Goal: Understand process/instructions

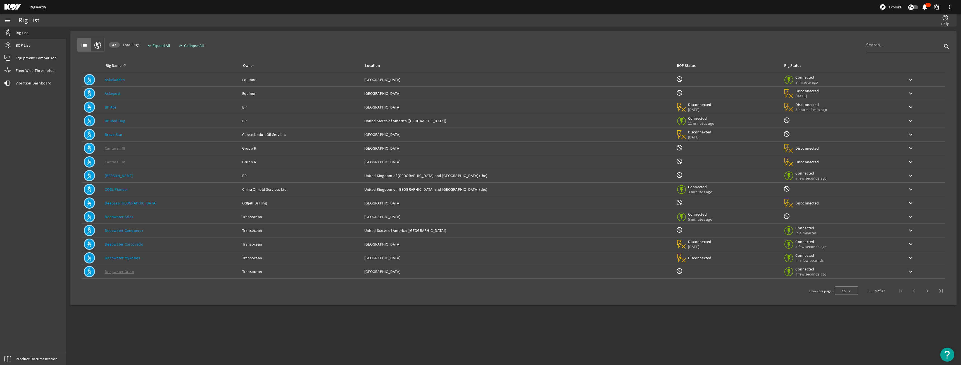
click at [947, 353] on img "Open Resource Center" at bounding box center [947, 354] width 14 height 14
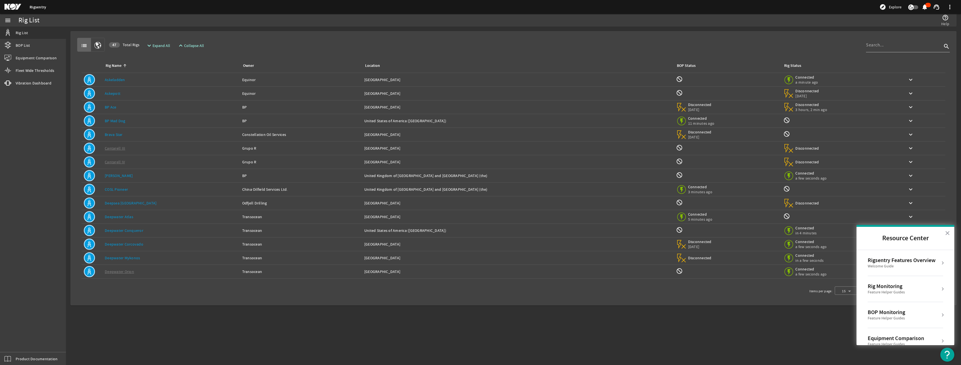
click at [902, 265] on div "Welcome Guide" at bounding box center [902, 266] width 68 height 6
click at [860, 241] on h2 "Rigsentry Features Overview" at bounding box center [905, 243] width 98 height 32
click at [863, 238] on h2 "Rigsentry Features Overview" at bounding box center [905, 243] width 98 height 32
click at [863, 241] on button "Back to Resource Center Home" at bounding box center [863, 242] width 6 height 6
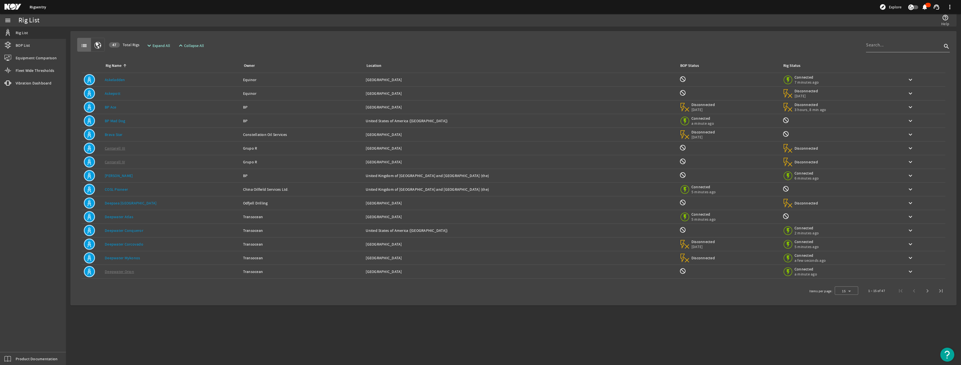
click at [948, 352] on img "Open Resource Center" at bounding box center [947, 354] width 14 height 14
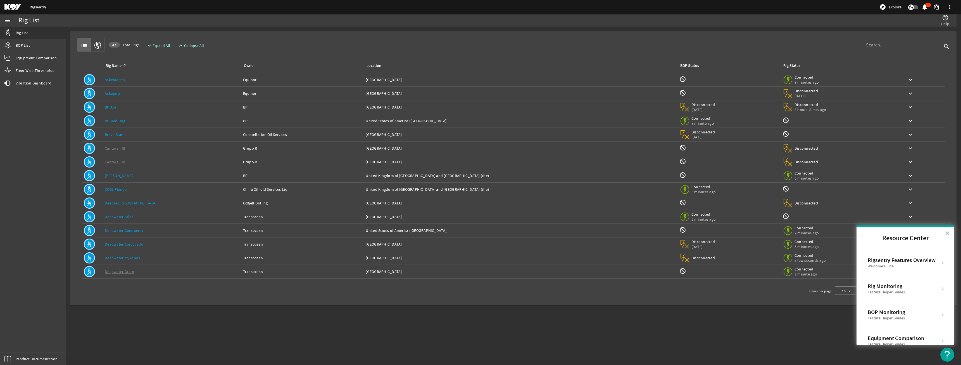
click at [926, 266] on div "Welcome Guide" at bounding box center [902, 266] width 68 height 6
click at [893, 267] on div "Welcome Guide" at bounding box center [909, 265] width 75 height 5
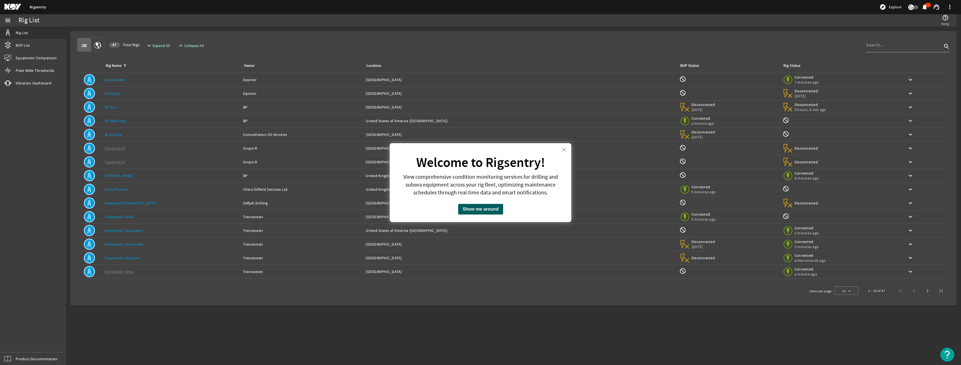
click at [494, 209] on button "Show me around" at bounding box center [480, 209] width 45 height 11
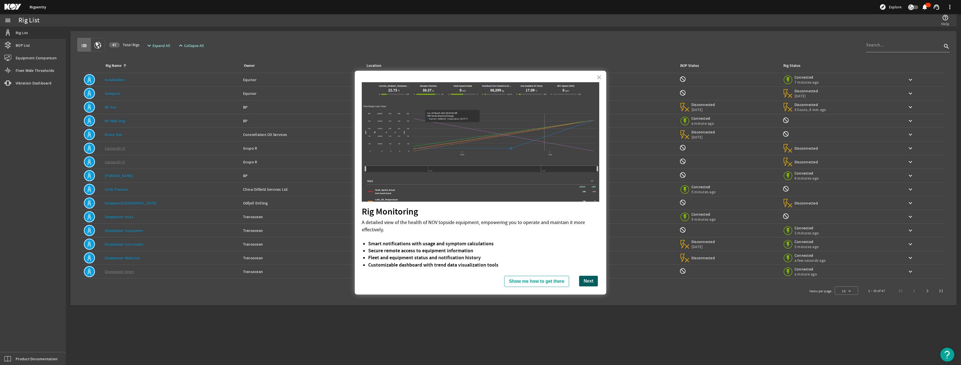
click at [582, 283] on button "Next" at bounding box center [588, 280] width 19 height 11
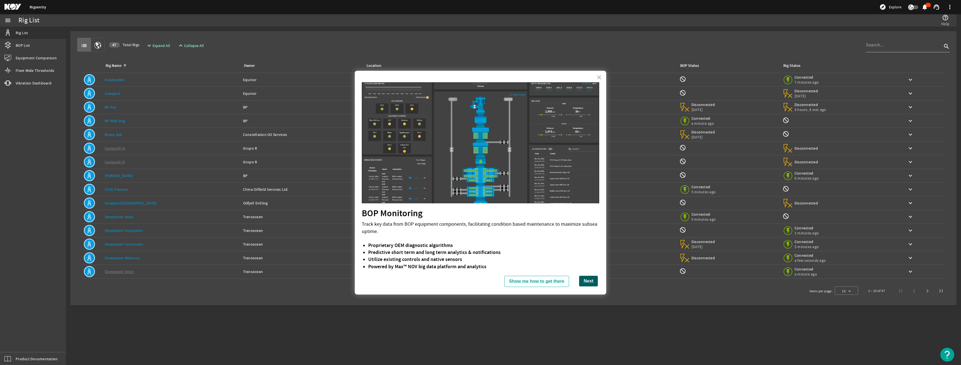
click at [587, 283] on button "Next" at bounding box center [588, 280] width 19 height 11
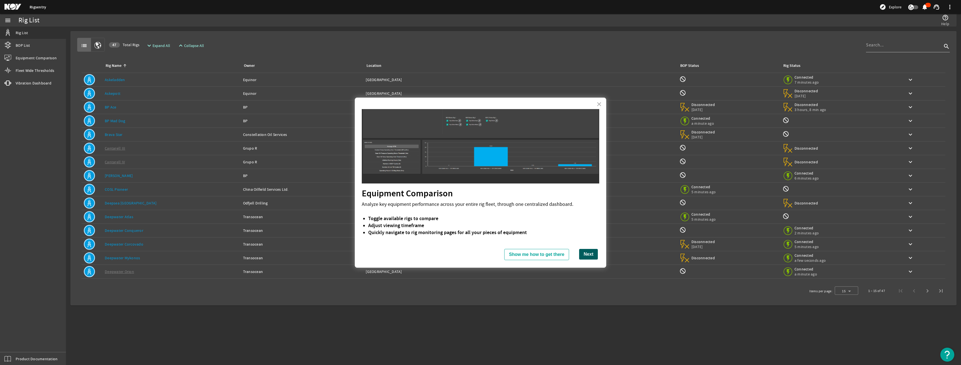
click at [584, 256] on button "Next" at bounding box center [588, 254] width 19 height 11
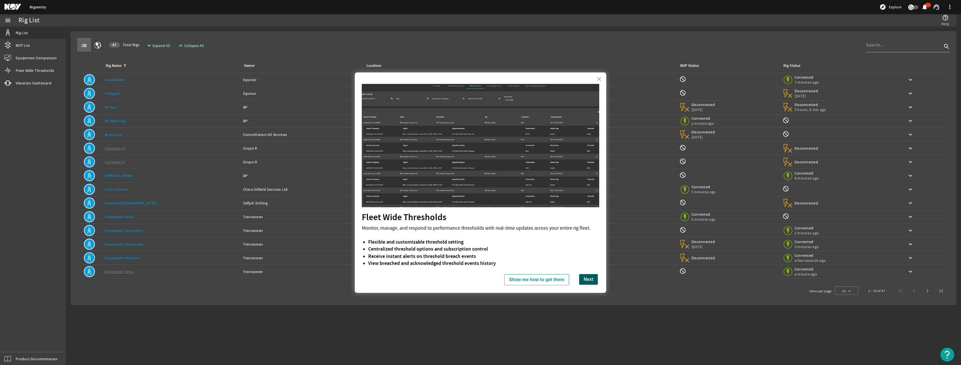
click at [585, 278] on button "Next" at bounding box center [588, 279] width 19 height 11
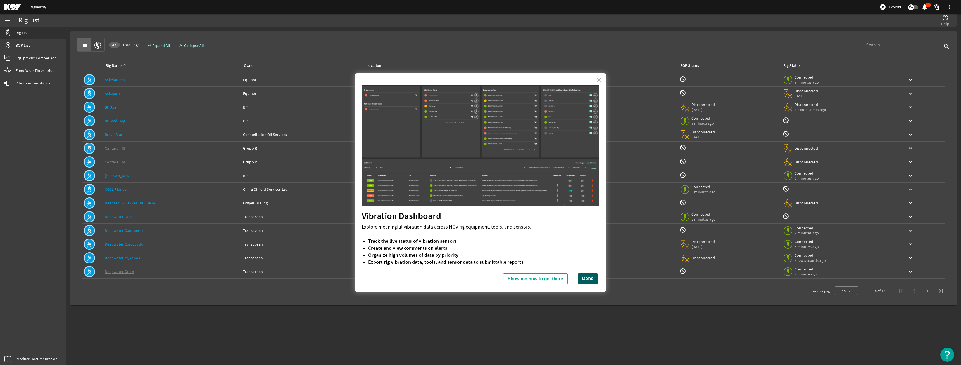
click at [585, 279] on button "Done" at bounding box center [588, 278] width 20 height 11
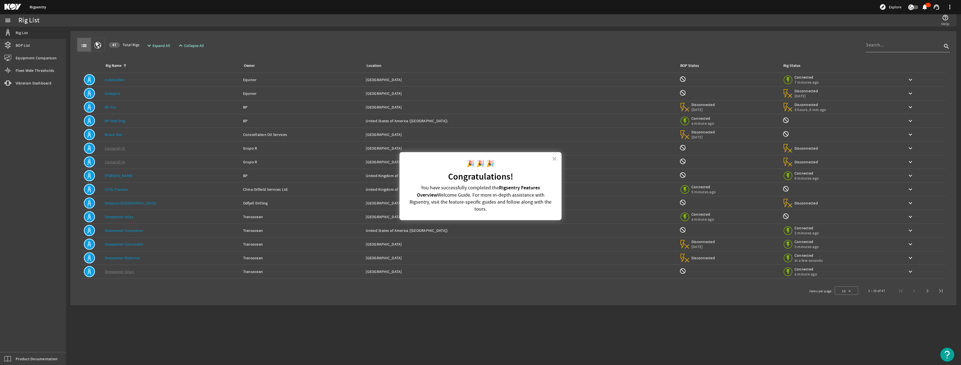
click at [945, 355] on img "Open Resource Center" at bounding box center [947, 354] width 14 height 14
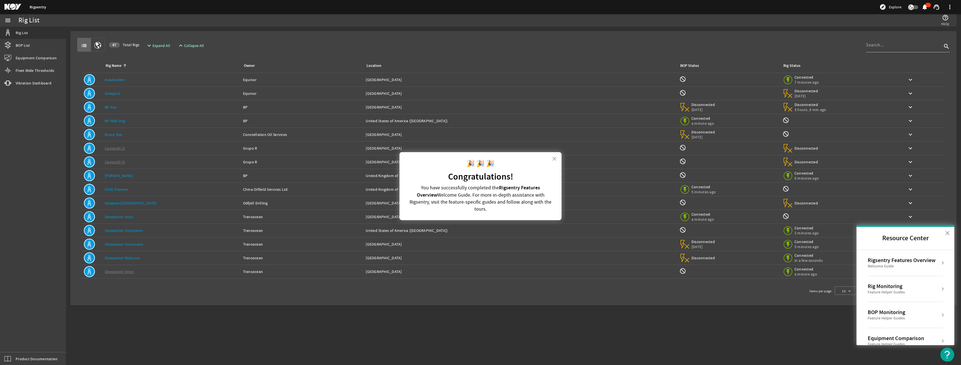
click at [910, 266] on div "Welcome Guide" at bounding box center [902, 266] width 68 height 6
click at [890, 265] on div "Welcome Guide" at bounding box center [909, 265] width 75 height 5
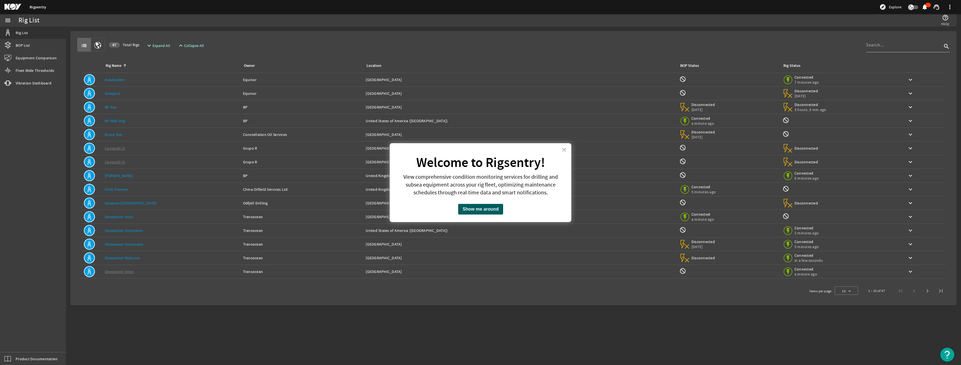
click at [476, 210] on button "Show me around" at bounding box center [480, 209] width 45 height 11
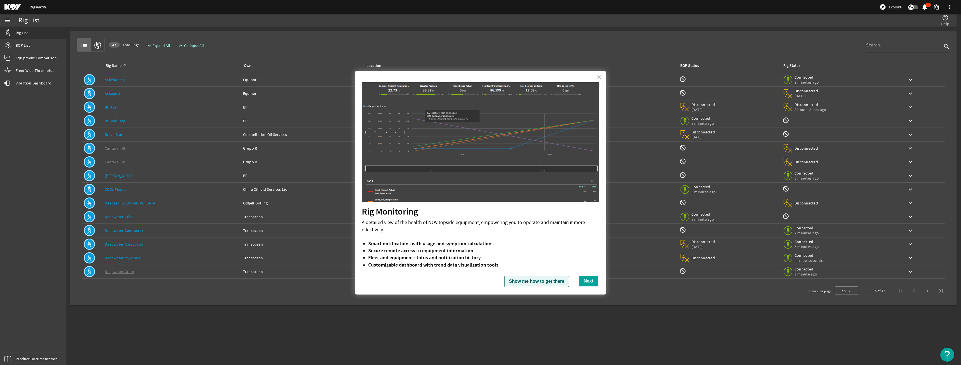
click at [537, 281] on button "Show me how to get there" at bounding box center [536, 280] width 65 height 11
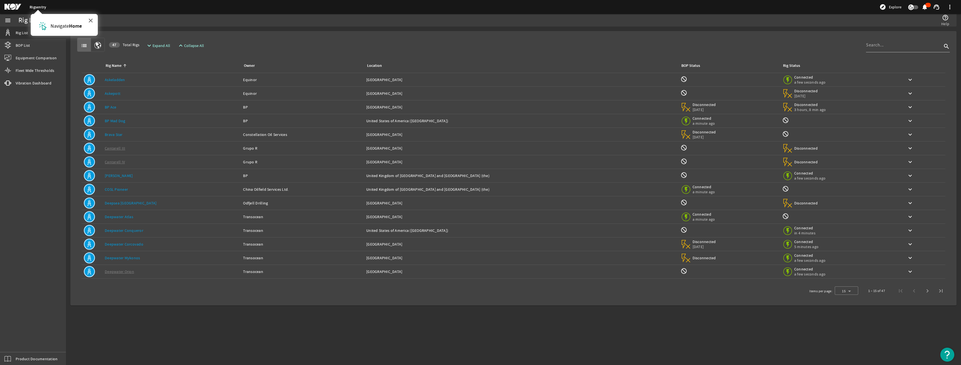
click at [89, 21] on button "×" at bounding box center [90, 20] width 5 height 9
click at [946, 353] on img "Open Resource Center" at bounding box center [947, 354] width 14 height 14
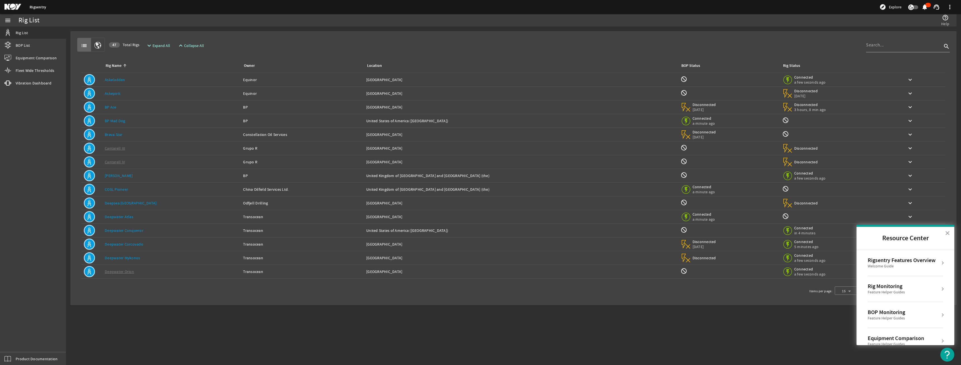
click at [883, 263] on div "Welcome Guide" at bounding box center [902, 266] width 68 height 6
click at [886, 265] on div "Welcome Guide" at bounding box center [909, 265] width 75 height 5
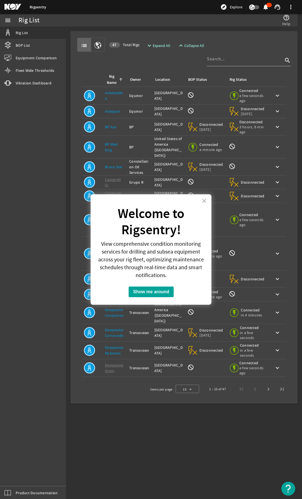
click at [160, 223] on strong "Welcome to Rigsentry!" at bounding box center [152, 222] width 69 height 34
